Goal: Task Accomplishment & Management: Complete application form

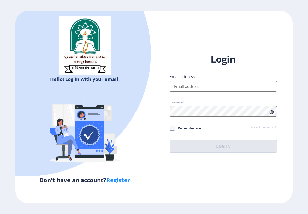
click at [220, 78] on div "Email address:" at bounding box center [222, 83] width 107 height 18
click at [212, 86] on input "Email address:" at bounding box center [222, 86] width 107 height 10
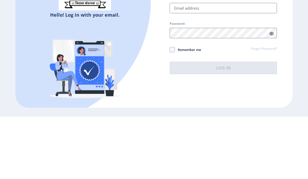
scroll to position [21, 0]
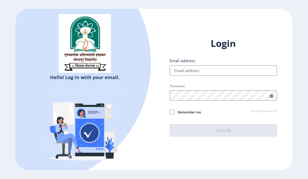
type input "[EMAIL_ADDRESS][DOMAIN_NAME]"
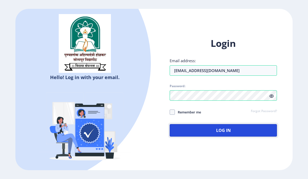
click at [228, 124] on button "Log In" at bounding box center [222, 130] width 107 height 13
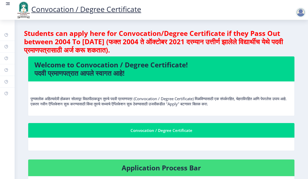
click at [4, 8] on nav "Convocation / Degree Certificate" at bounding box center [154, 10] width 308 height 20
click at [7, 3] on rect at bounding box center [7, 3] width 5 height 5
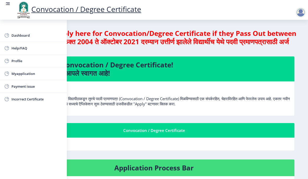
click at [22, 72] on span "Myapplication" at bounding box center [36, 74] width 51 height 6
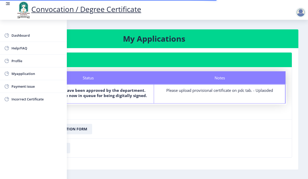
click at [7, 3] on rect at bounding box center [7, 3] width 5 height 5
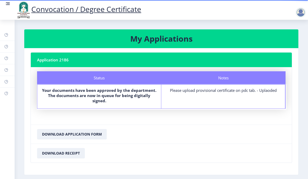
click at [300, 10] on div at bounding box center [300, 12] width 10 height 10
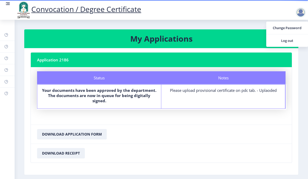
click at [289, 41] on span "Log out" at bounding box center [286, 41] width 33 height 6
